Goal: Understand process/instructions

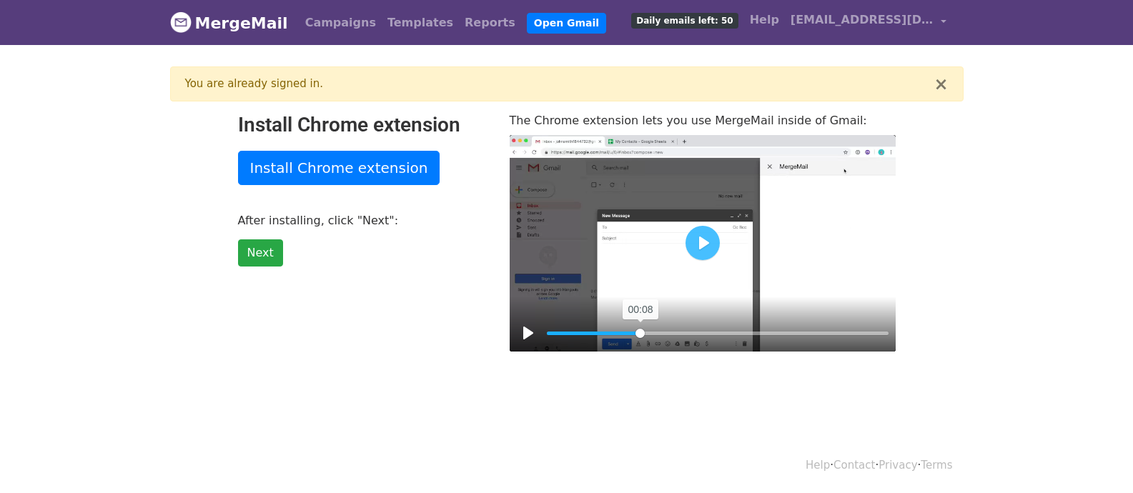
click at [640, 335] on input "Seek" at bounding box center [718, 334] width 342 height 14
click at [595, 328] on input "Seek" at bounding box center [718, 334] width 342 height 14
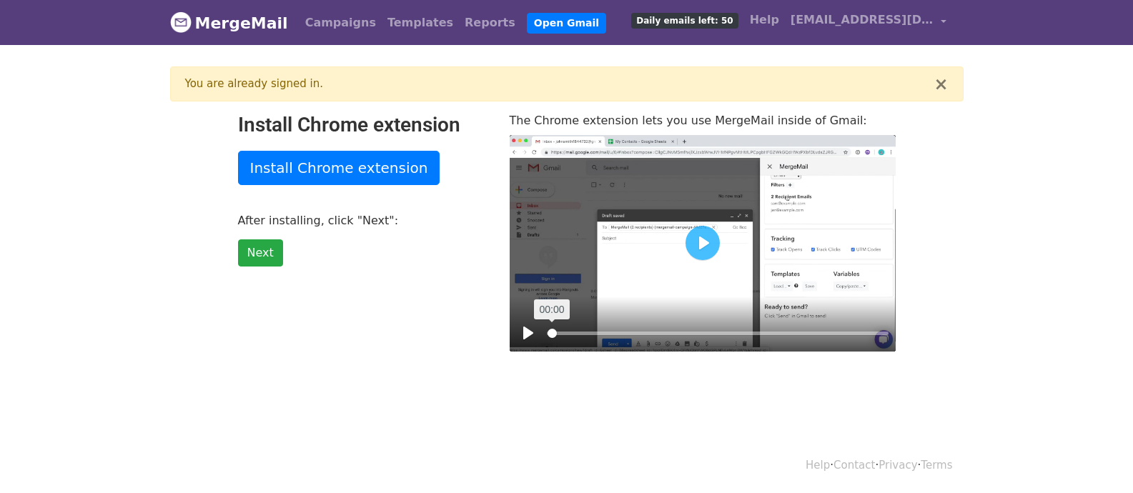
click at [552, 333] on input "Seek" at bounding box center [718, 334] width 342 height 14
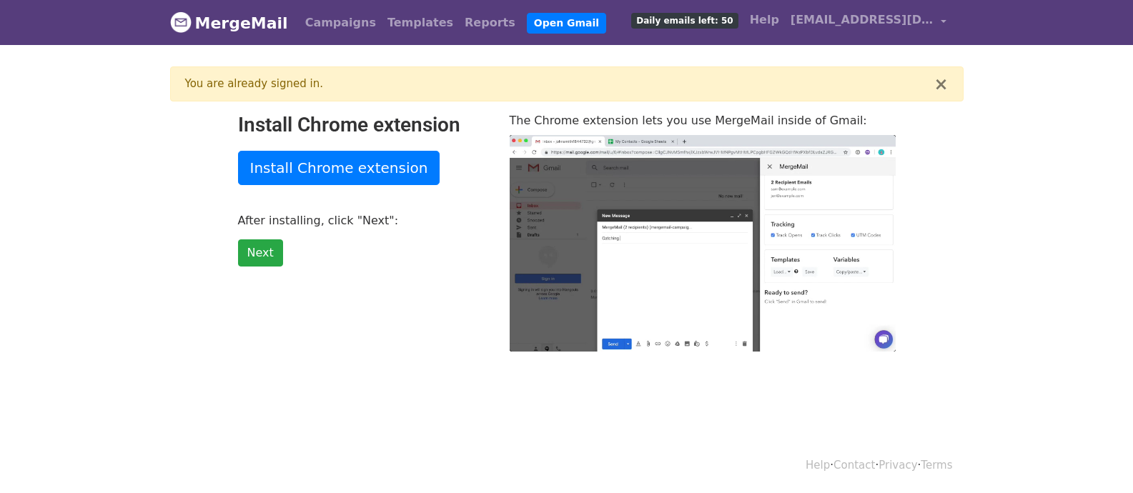
click at [719, 438] on div "Help · Contact · Privacy · Terms" at bounding box center [566, 465] width 815 height 59
click at [319, 30] on link "Campaigns" at bounding box center [341, 23] width 82 height 29
type input "57.36"
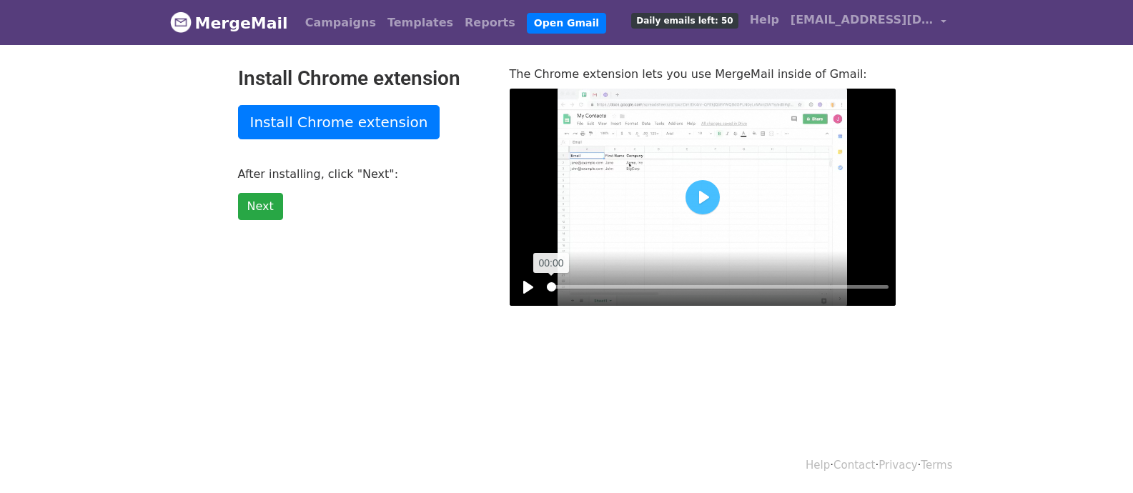
click at [549, 289] on input "Seek" at bounding box center [718, 287] width 342 height 14
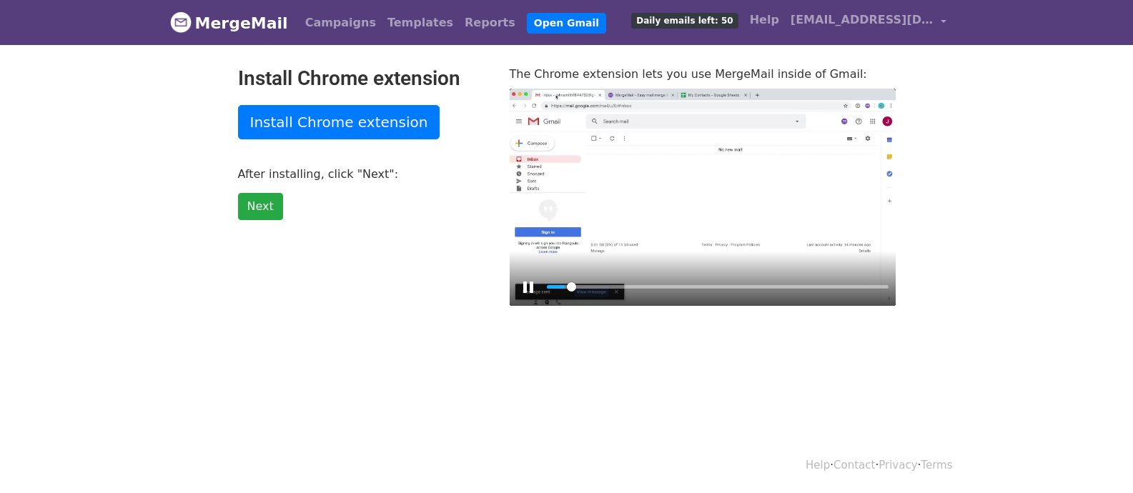
click at [794, 224] on div at bounding box center [703, 197] width 386 height 217
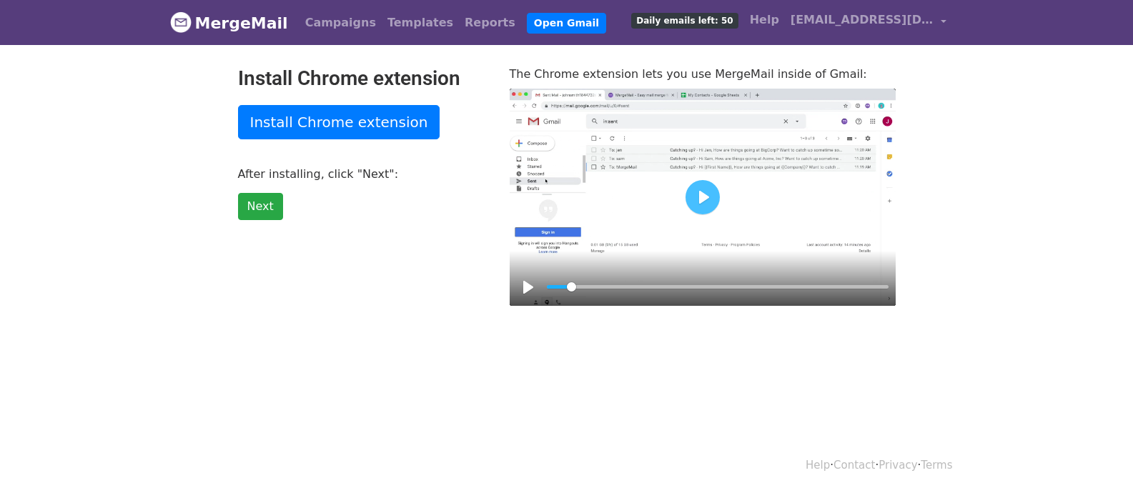
click at [794, 224] on div at bounding box center [703, 197] width 386 height 217
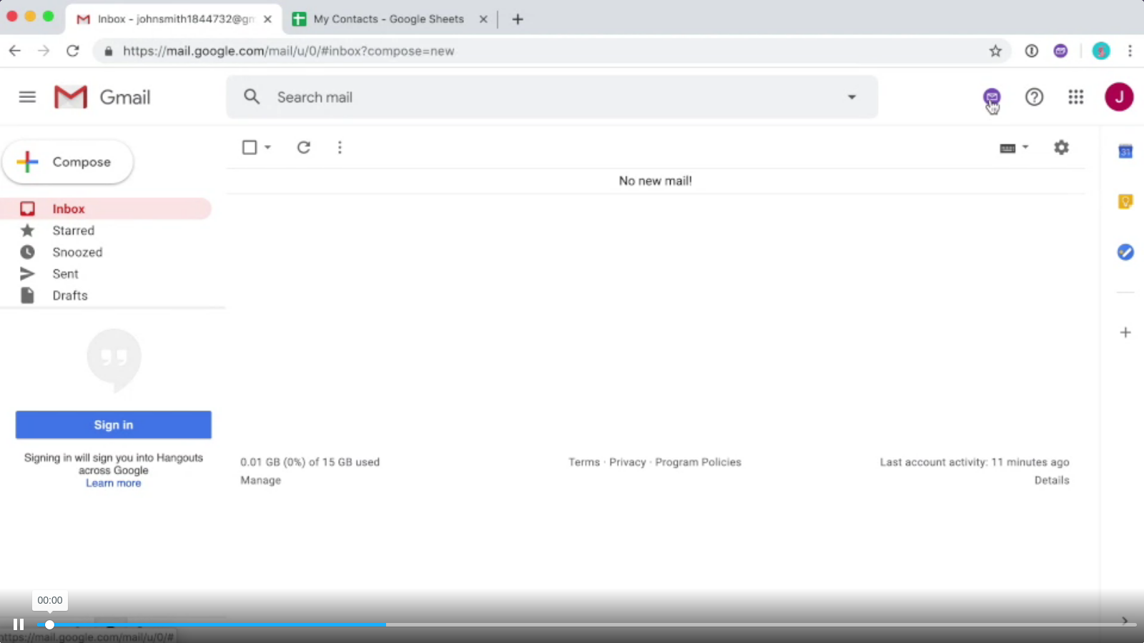
click at [50, 493] on input "Seek" at bounding box center [586, 625] width 1099 height 14
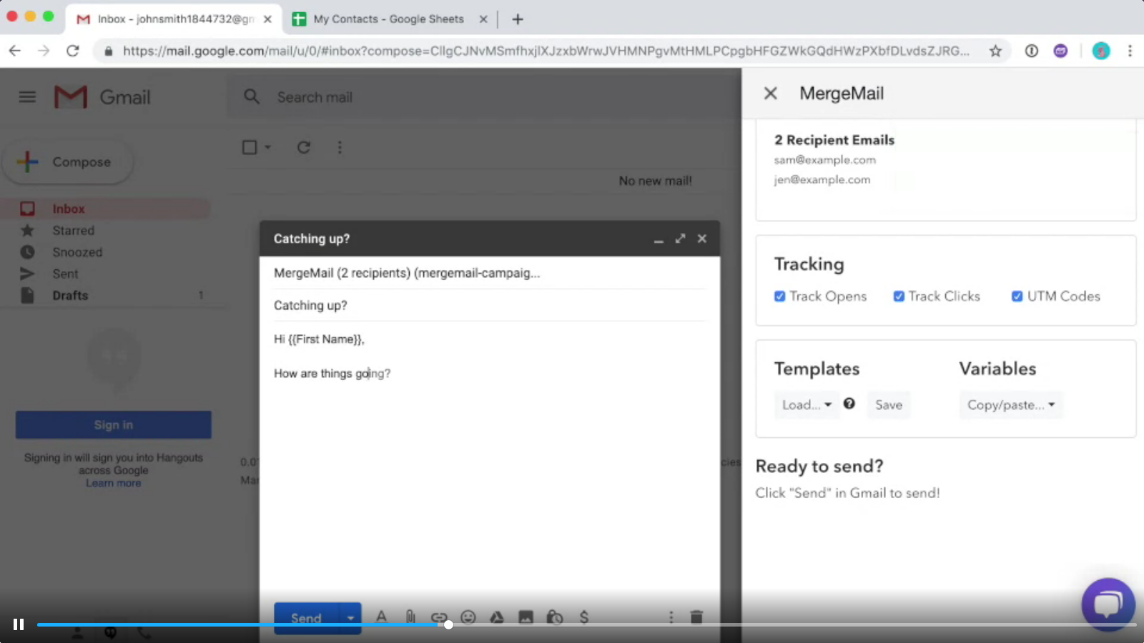
click at [468, 265] on div at bounding box center [572, 321] width 1144 height 643
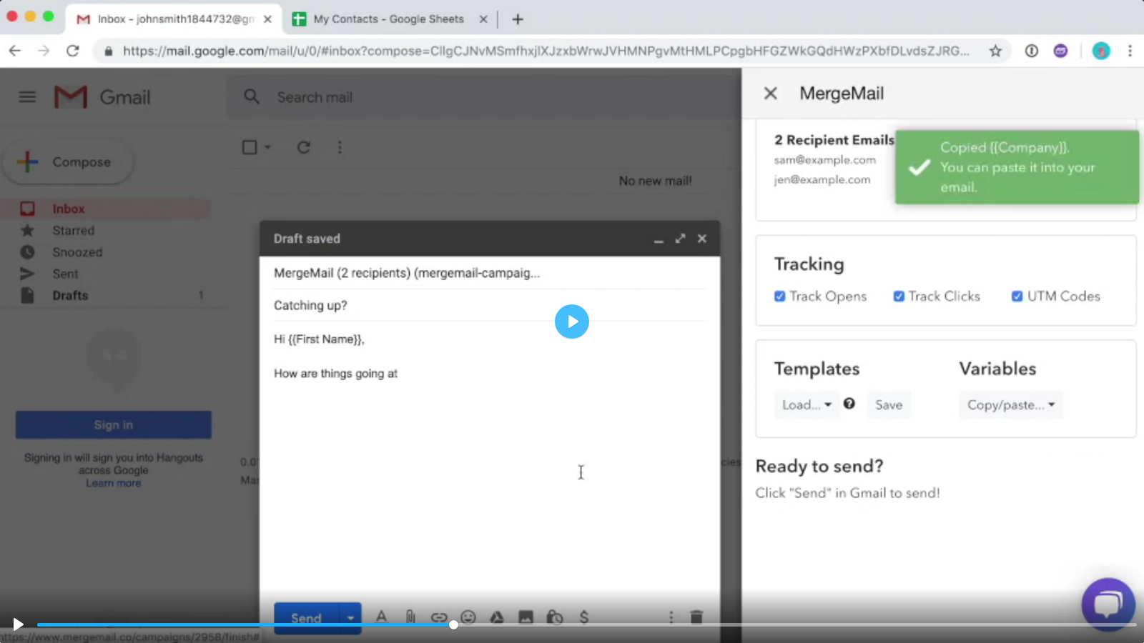
click at [468, 265] on div at bounding box center [572, 321] width 1144 height 643
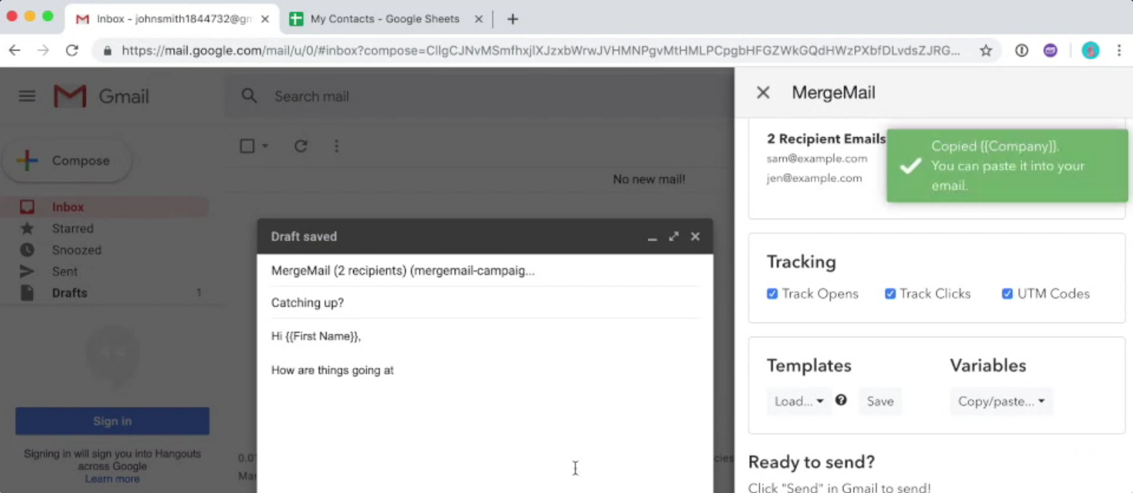
type input "45.35"
